Goal: Task Accomplishment & Management: Manage account settings

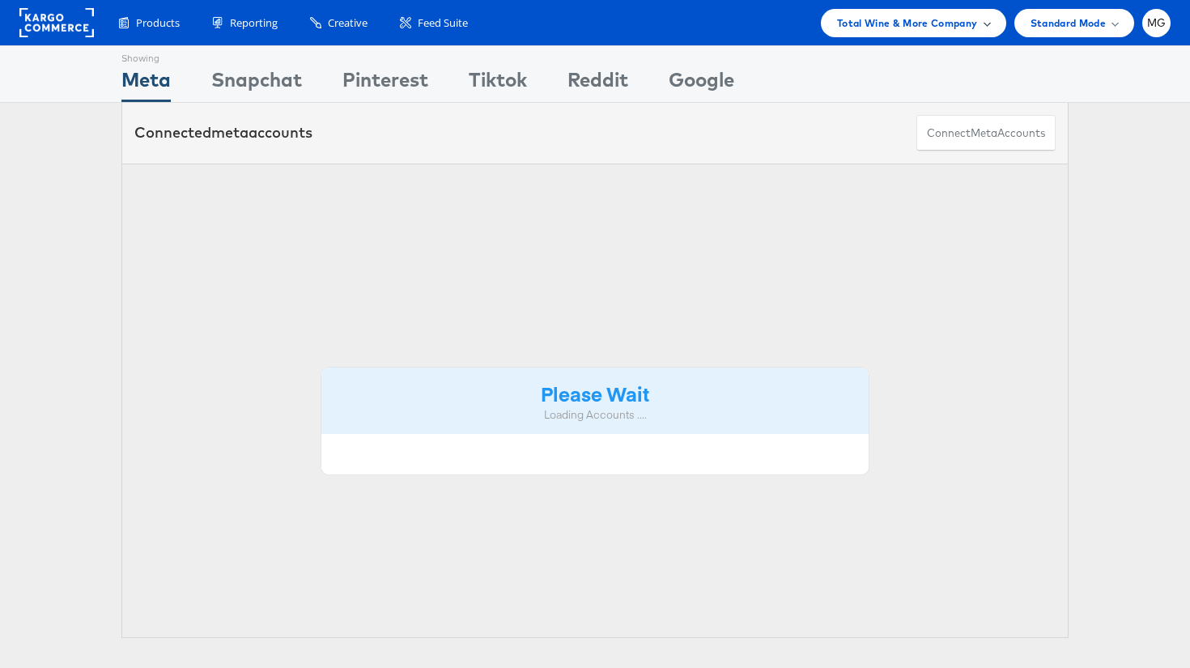
click at [957, 15] on span "Total Wine & More Company" at bounding box center [907, 23] width 141 height 17
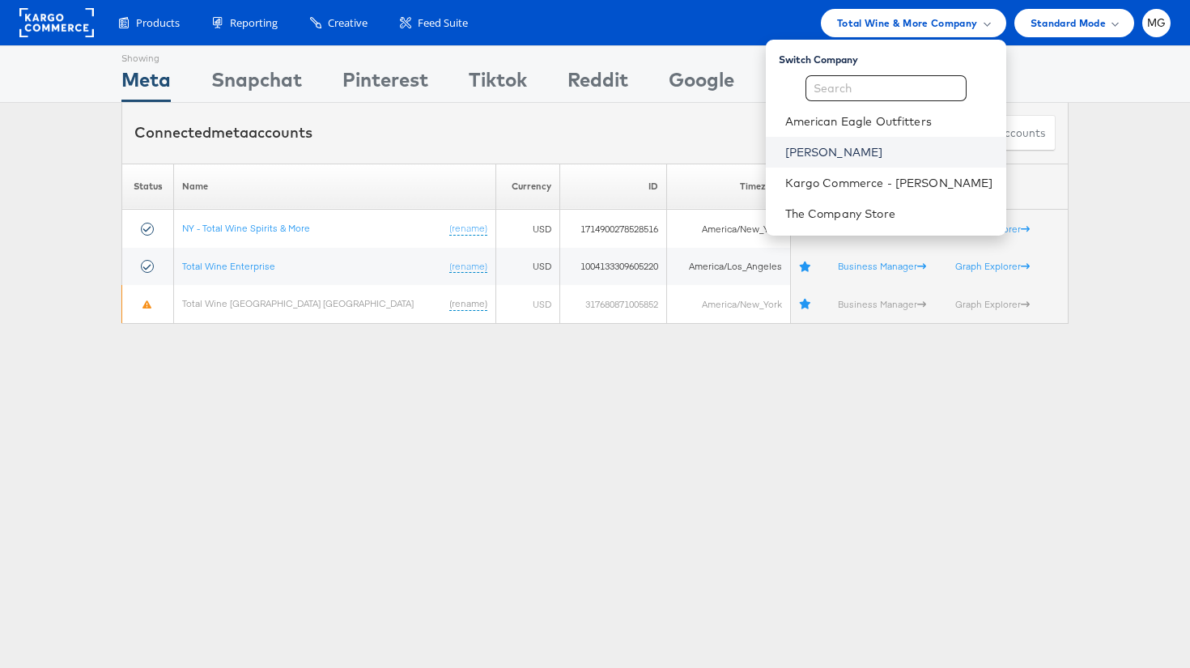
click at [842, 146] on link "Belk" at bounding box center [889, 152] width 208 height 16
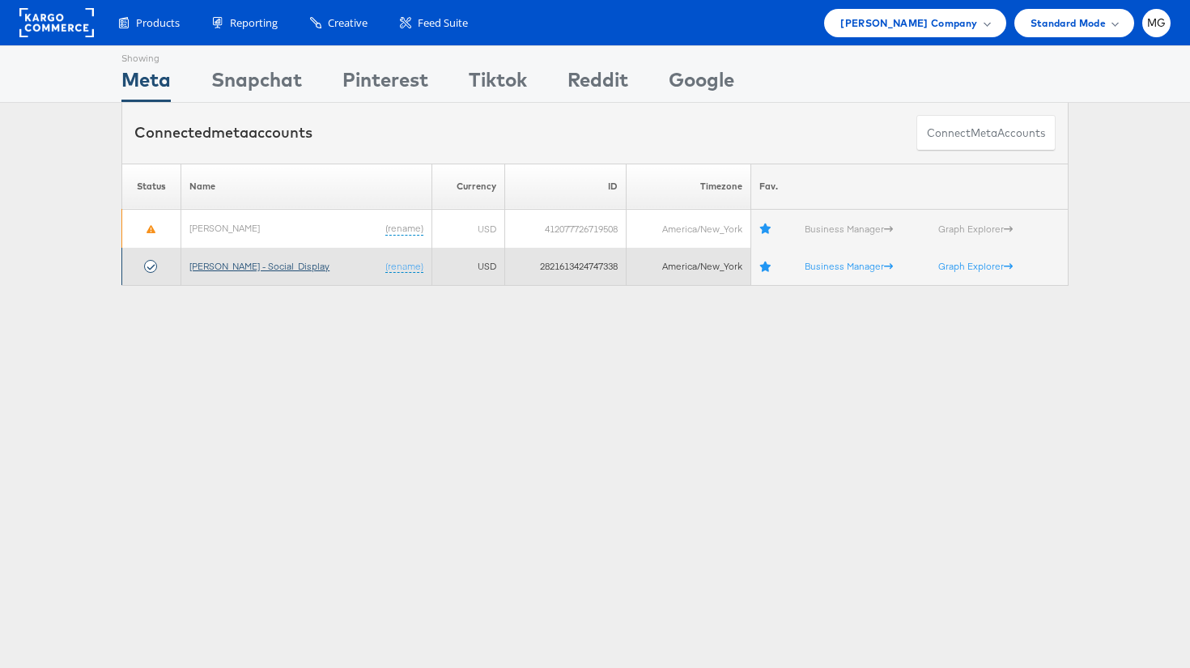
click at [237, 265] on link "[PERSON_NAME] - Social_Display" at bounding box center [259, 266] width 140 height 12
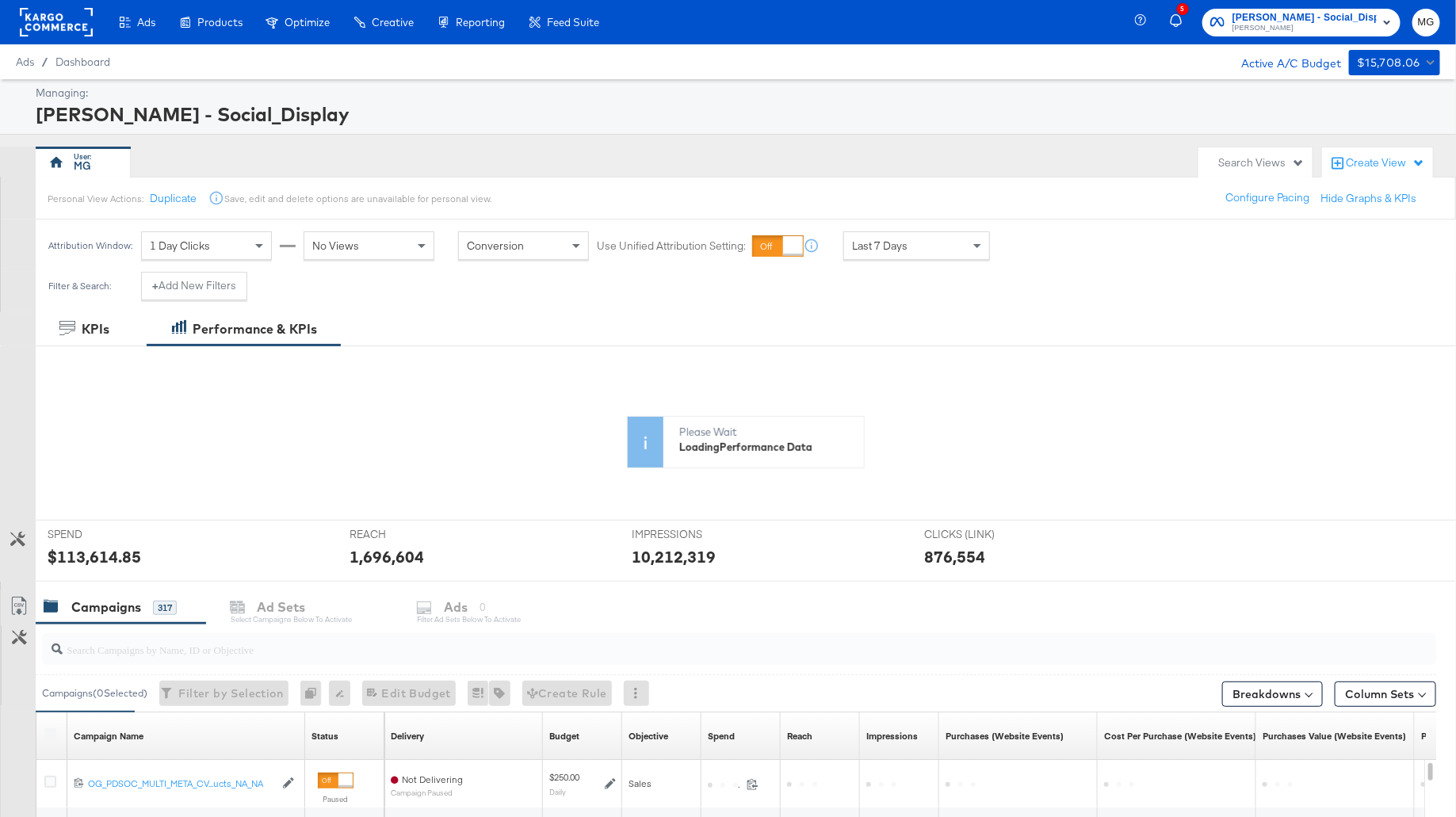
click at [0, 0] on div "Manage all your created Overlay Designs." at bounding box center [0, 0] width 0 height 0
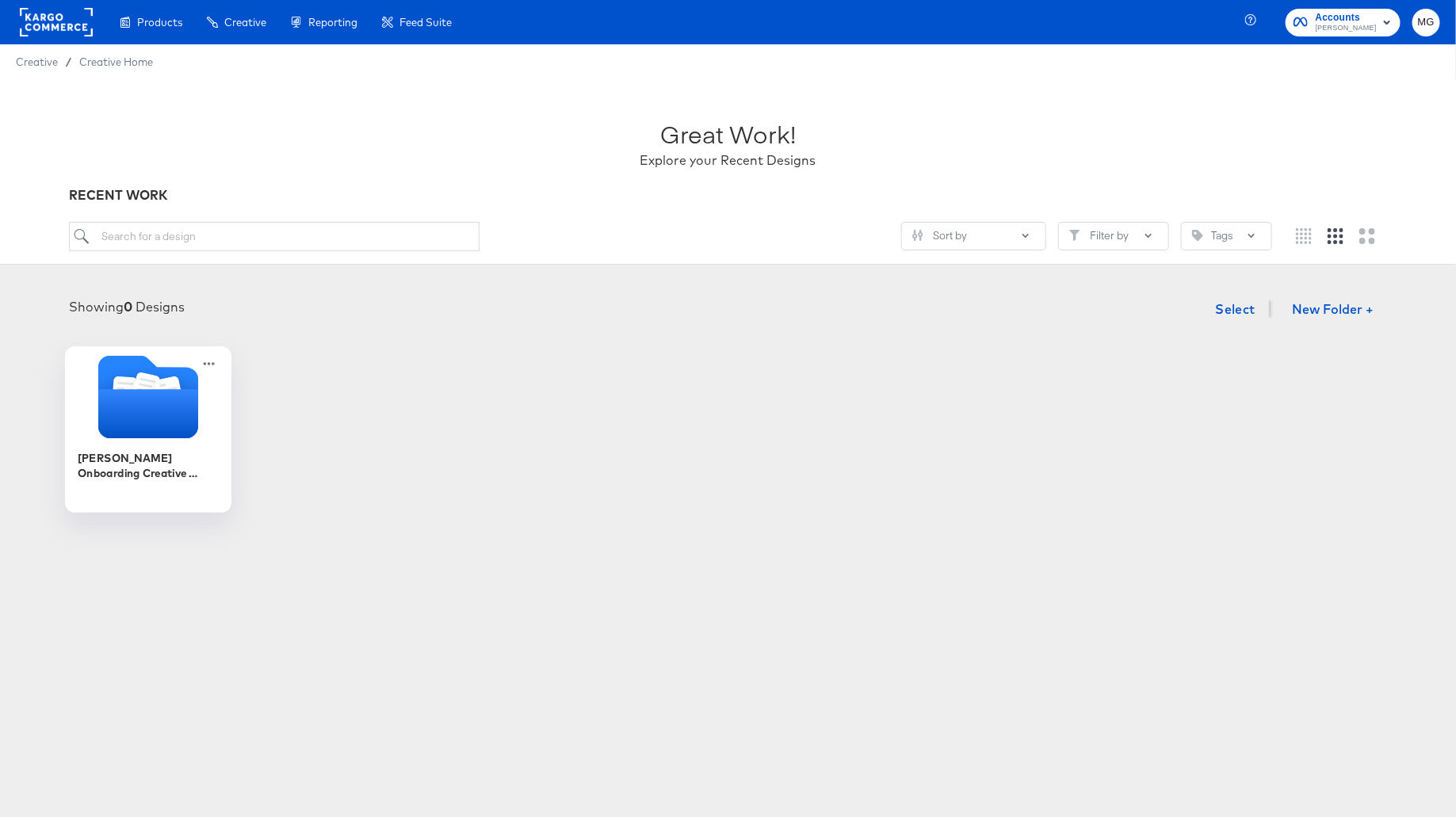
click at [144, 425] on icon "Folder" at bounding box center [148, 413] width 100 height 49
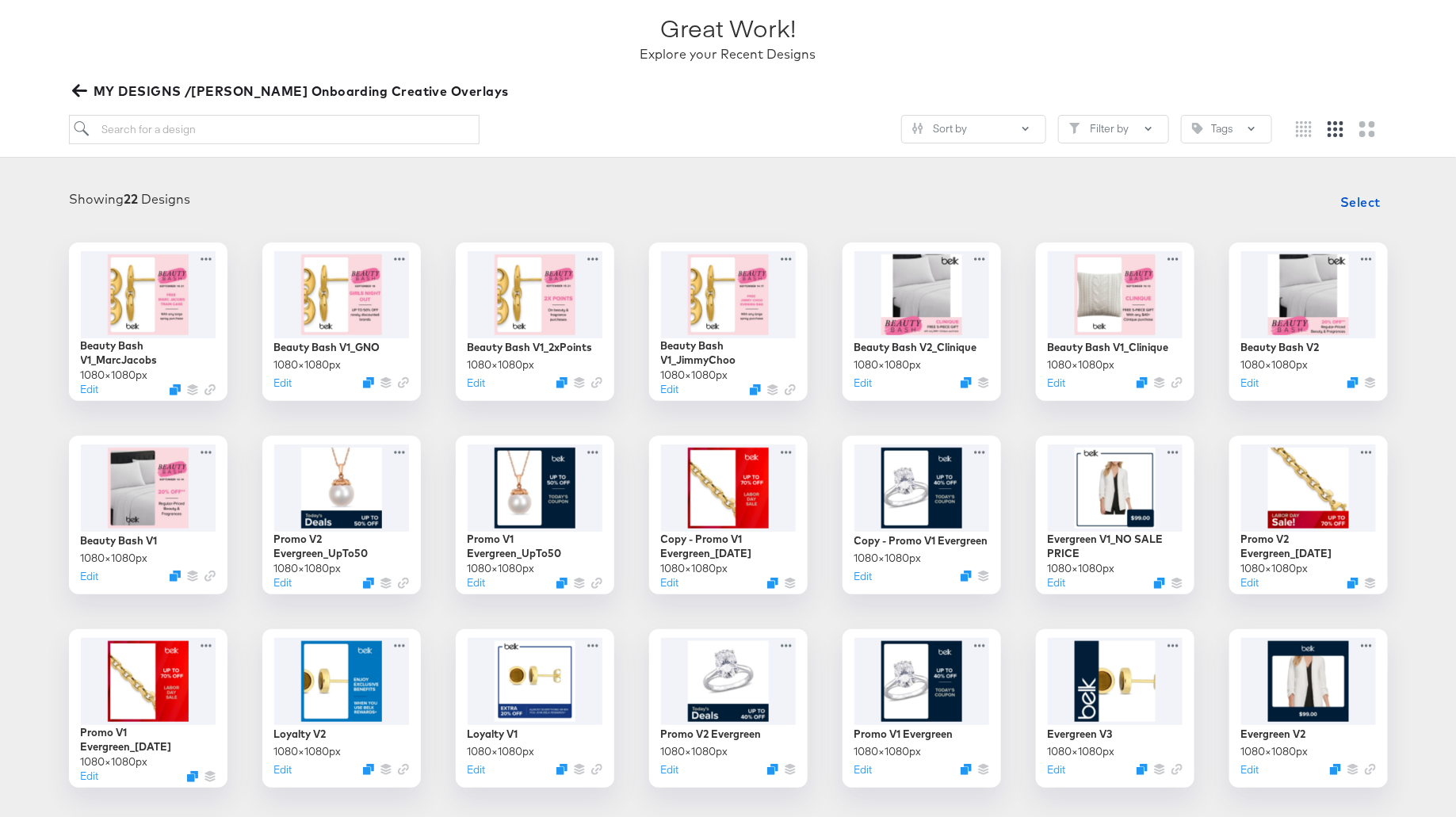
scroll to position [72, 0]
